Goal: Information Seeking & Learning: Learn about a topic

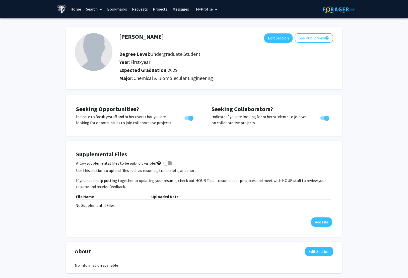
click at [95, 12] on link "Search" at bounding box center [94, 9] width 21 height 18
click at [99, 30] on span "Students" at bounding box center [99, 33] width 31 height 10
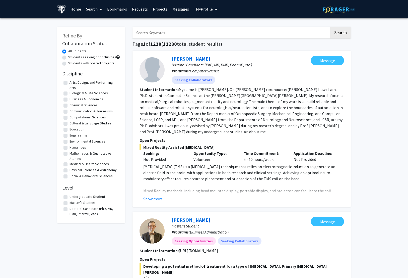
click at [88, 8] on link "Search" at bounding box center [94, 9] width 21 height 18
click at [162, 12] on link "Projects" at bounding box center [160, 9] width 20 height 18
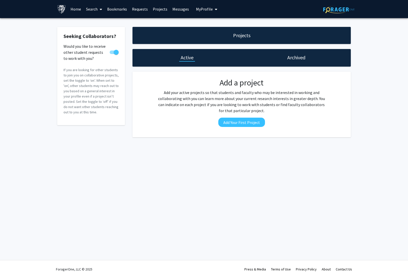
click at [95, 8] on link "Search" at bounding box center [94, 9] width 21 height 18
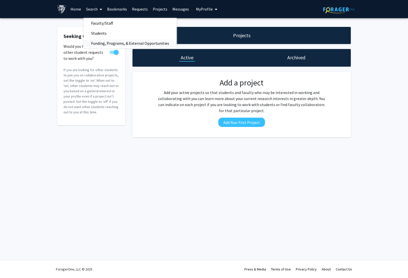
click at [128, 42] on span "Funding, Programs, & External Opportunities" at bounding box center [130, 43] width 93 height 10
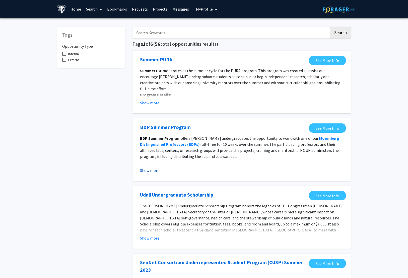
click at [152, 167] on button "Show more" at bounding box center [149, 170] width 19 height 6
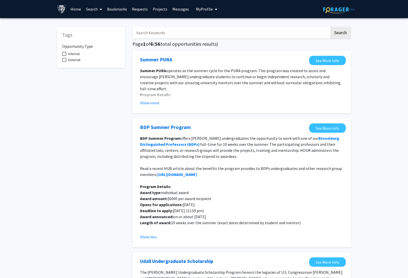
click at [98, 9] on span at bounding box center [100, 10] width 5 height 18
click at [110, 33] on span "Students" at bounding box center [99, 33] width 31 height 10
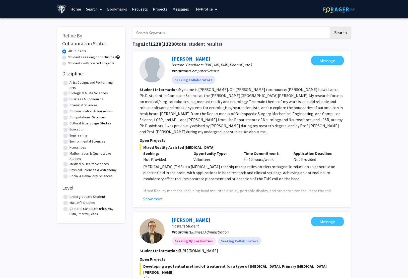
click at [146, 10] on link "Requests" at bounding box center [140, 9] width 21 height 18
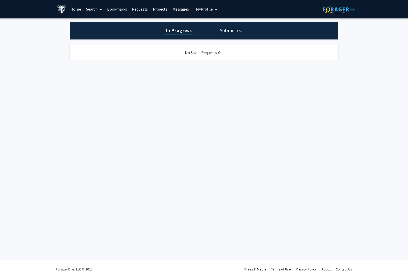
click at [86, 10] on link "Search" at bounding box center [94, 9] width 21 height 18
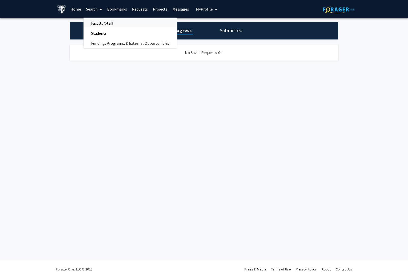
click at [96, 25] on span "Faculty/Staff" at bounding box center [102, 23] width 37 height 10
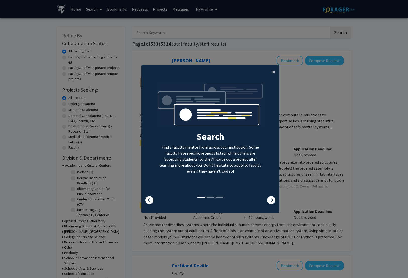
click at [275, 74] on span "×" at bounding box center [273, 72] width 3 height 8
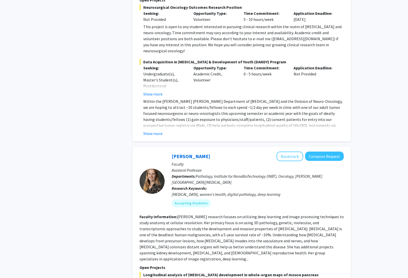
scroll to position [1500, 0]
drag, startPoint x: 216, startPoint y: 133, endPoint x: 242, endPoint y: 133, distance: 26.1
click at [242, 173] on span "Pathology, Institute for NanoBioTechnology (INBT), Oncology, [PERSON_NAME][GEOG…" at bounding box center [247, 178] width 151 height 11
click at [245, 173] on span "Pathology, Institute for NanoBioTechnology (INBT), Oncology, [PERSON_NAME][GEOG…" at bounding box center [247, 178] width 151 height 11
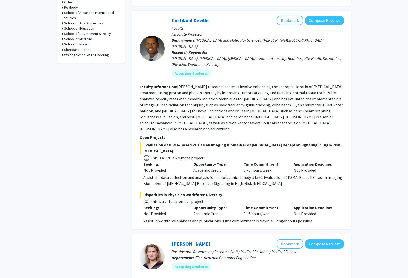
scroll to position [0, 0]
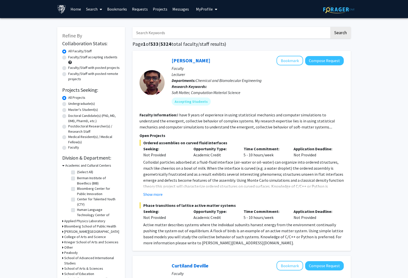
click at [67, 103] on div "Undergraduate(s)" at bounding box center [91, 104] width 58 height 6
click at [68, 103] on label "Undergraduate(s)" at bounding box center [81, 103] width 27 height 5
click at [68, 103] on input "Undergraduate(s)" at bounding box center [69, 102] width 3 height 3
radio input "true"
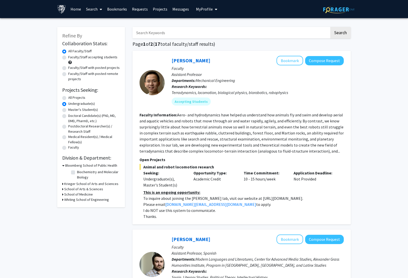
click at [64, 55] on div "Faculty/Staff accepting students" at bounding box center [91, 60] width 58 height 11
click at [68, 56] on label "Faculty/Staff accepting students" at bounding box center [92, 57] width 49 height 5
click at [68, 56] on input "Faculty/Staff accepting students" at bounding box center [69, 56] width 3 height 3
radio input "true"
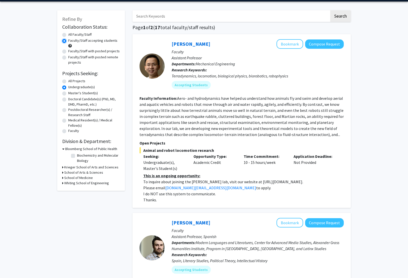
scroll to position [17, 0]
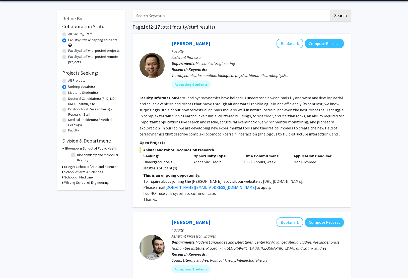
click at [72, 182] on h3 "Whiting School of Engineering" at bounding box center [86, 182] width 45 height 5
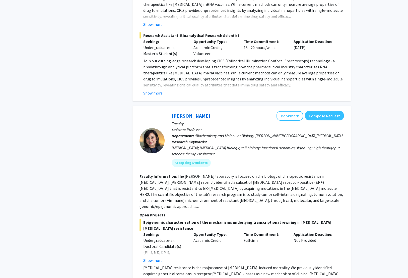
scroll to position [2127, 0]
